Goal: Navigation & Orientation: Understand site structure

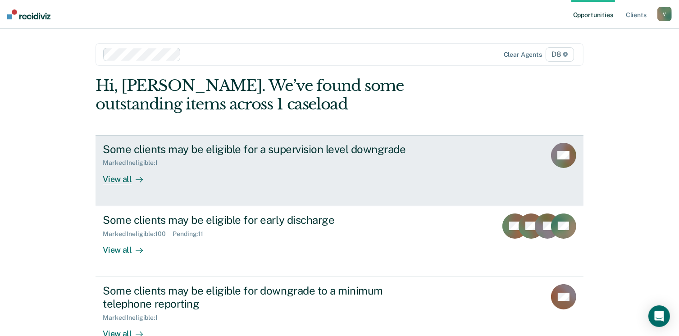
click at [117, 177] on div "View all" at bounding box center [128, 176] width 50 height 18
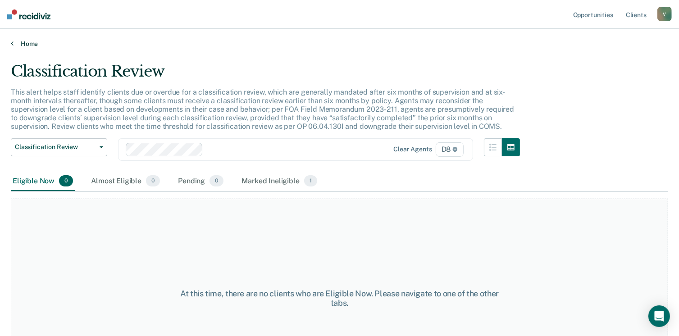
click at [28, 43] on link "Home" at bounding box center [339, 44] width 657 height 8
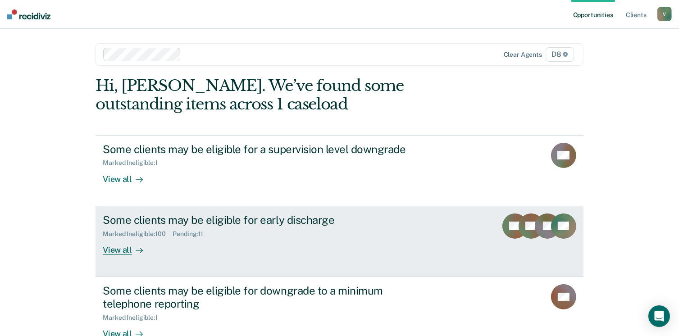
click at [118, 243] on div "View all" at bounding box center [128, 246] width 50 height 18
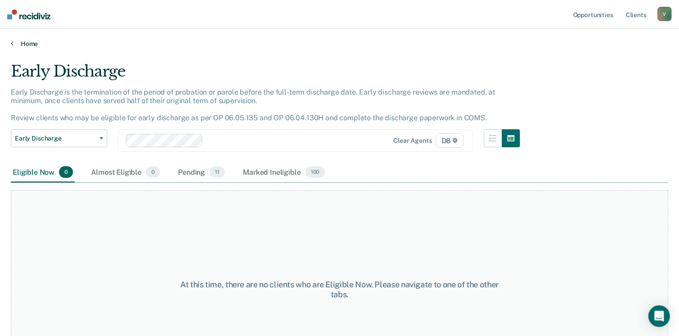
click at [31, 43] on link "Home" at bounding box center [339, 44] width 657 height 8
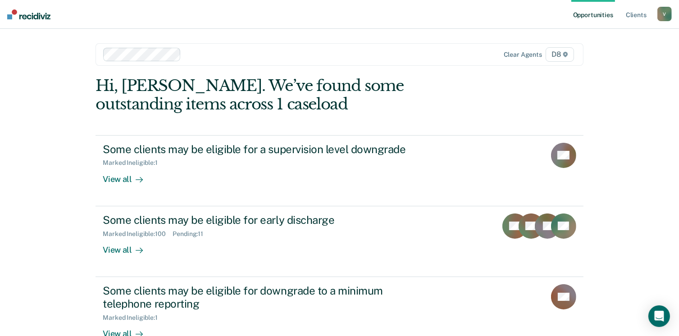
drag, startPoint x: 133, startPoint y: 329, endPoint x: 59, endPoint y: 280, distance: 88.9
click at [59, 280] on div "Opportunities Client s [EMAIL_ADDRESS][US_STATE][DOMAIN_NAME] V Profile How it …" at bounding box center [339, 234] width 679 height 468
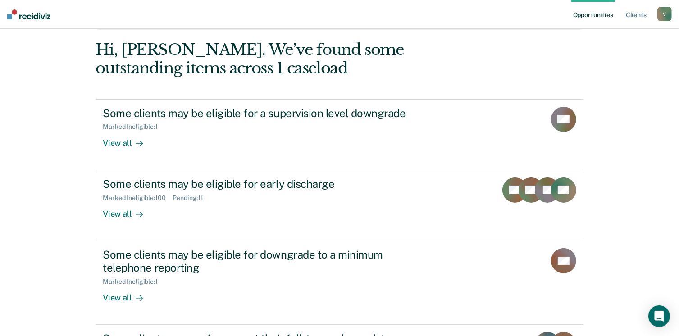
scroll to position [71, 0]
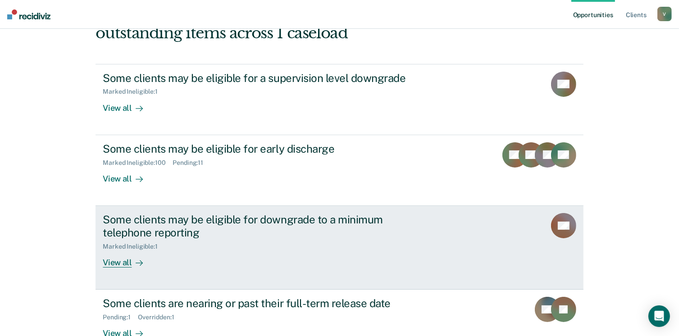
click at [111, 260] on div "View all" at bounding box center [128, 259] width 50 height 18
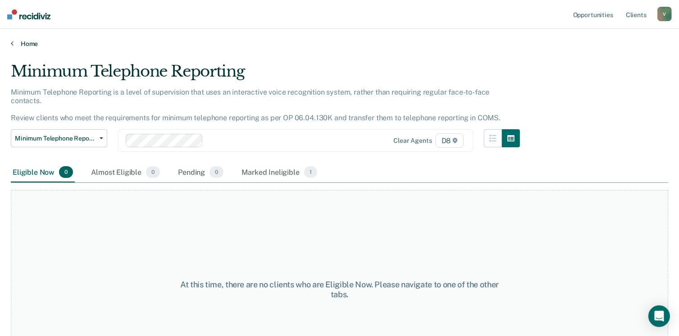
click at [27, 40] on link "Home" at bounding box center [339, 44] width 657 height 8
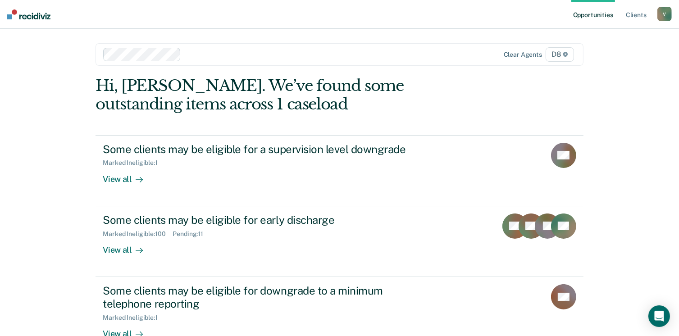
scroll to position [131, 0]
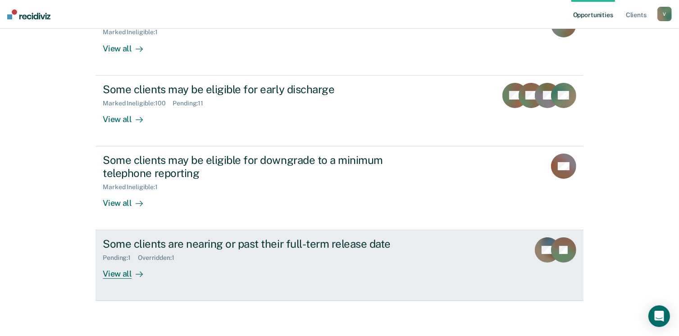
click at [111, 267] on div "View all" at bounding box center [128, 271] width 50 height 18
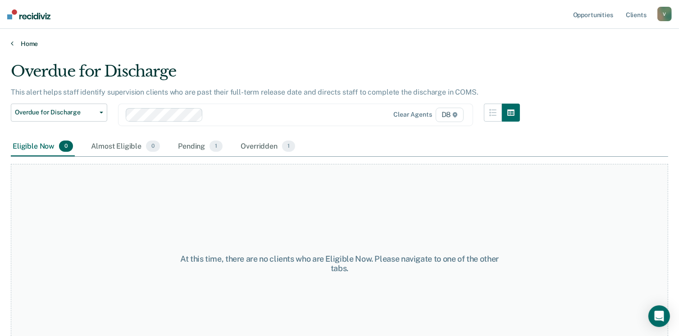
click at [32, 40] on link "Home" at bounding box center [339, 44] width 657 height 8
